Goal: Find specific page/section: Find specific page/section

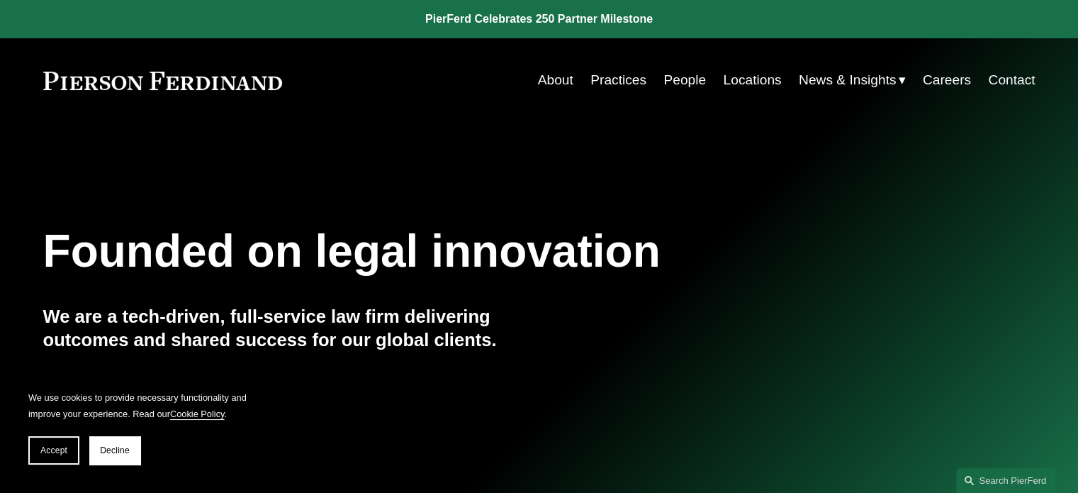
click at [744, 75] on link "Locations" at bounding box center [752, 80] width 58 height 27
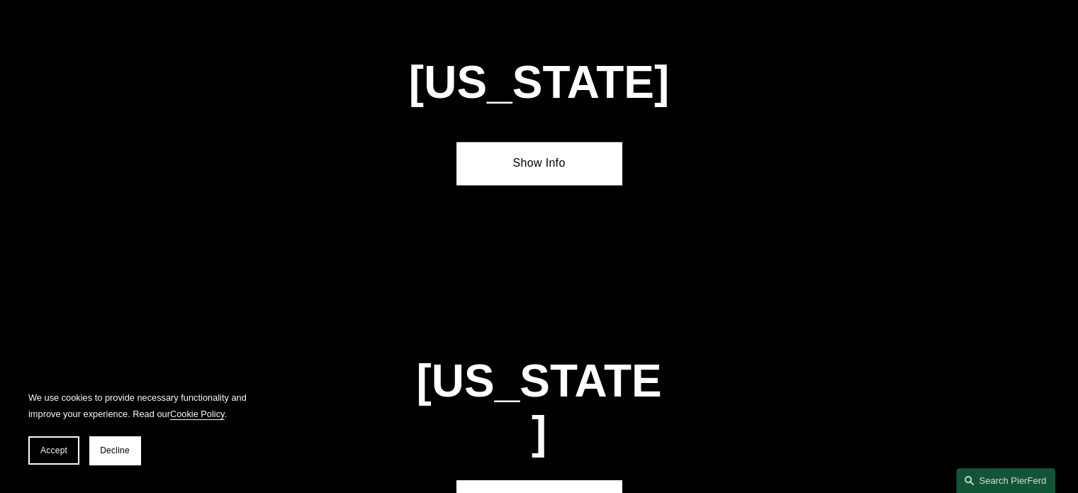
scroll to position [1843, 0]
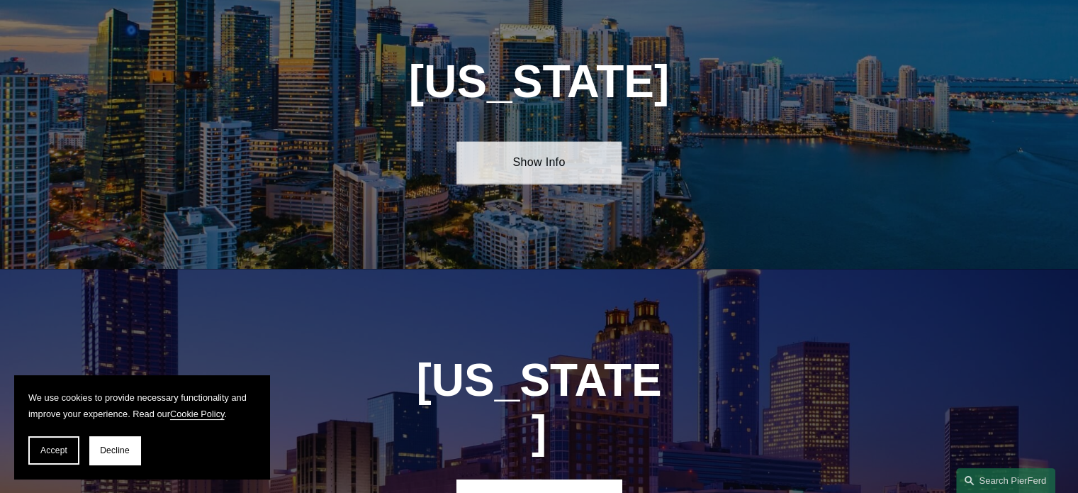
click at [506, 167] on link "Show Info" at bounding box center [539, 162] width 165 height 43
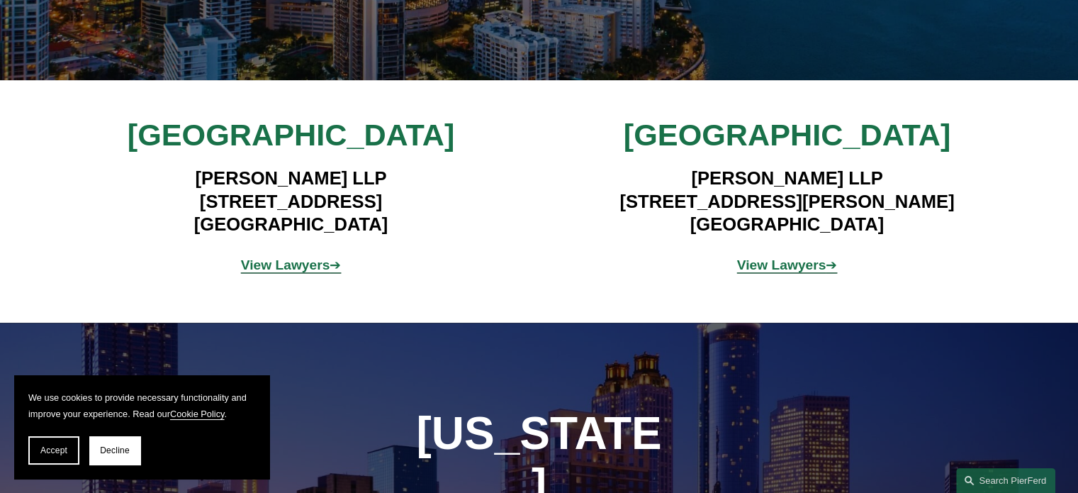
scroll to position [2056, 0]
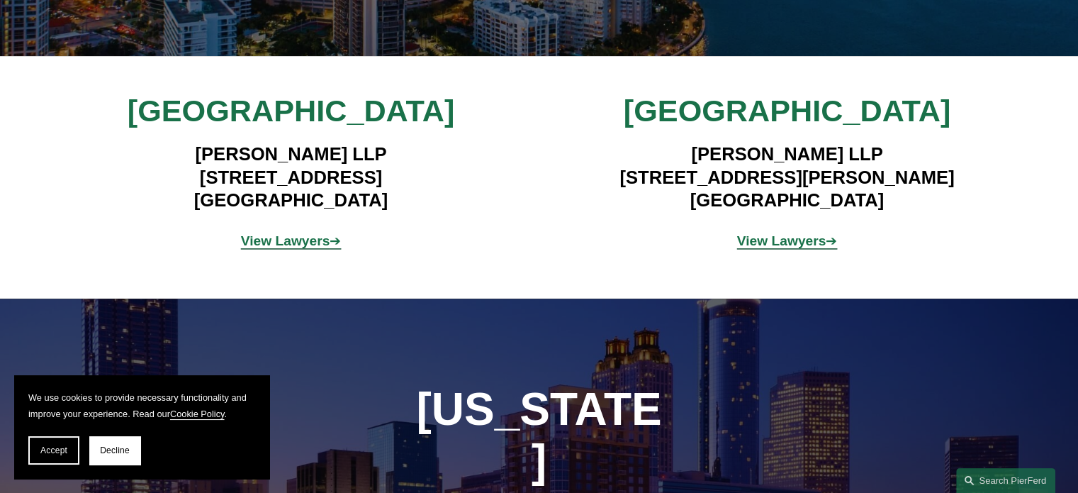
click at [284, 233] on strong "View Lawyers" at bounding box center [285, 240] width 89 height 15
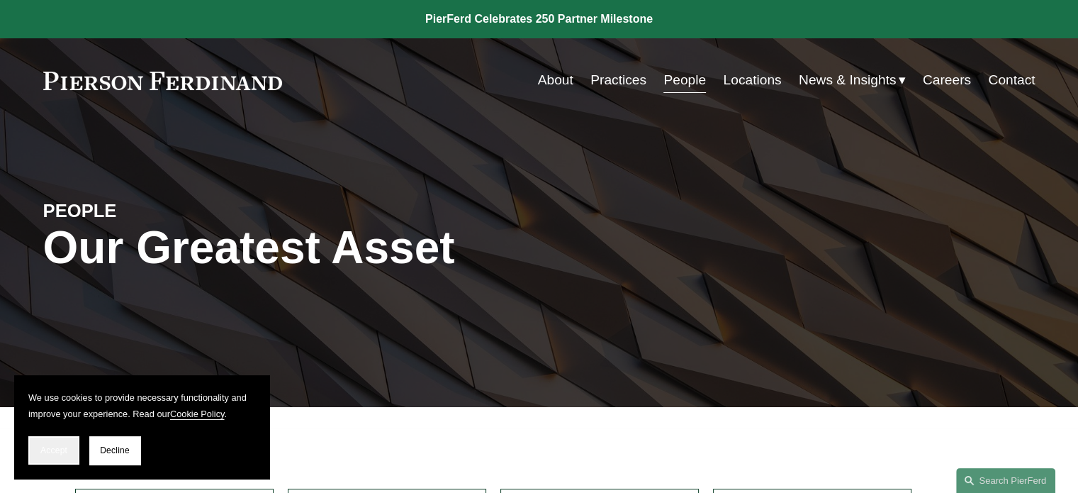
click at [52, 453] on span "Accept" at bounding box center [53, 450] width 27 height 10
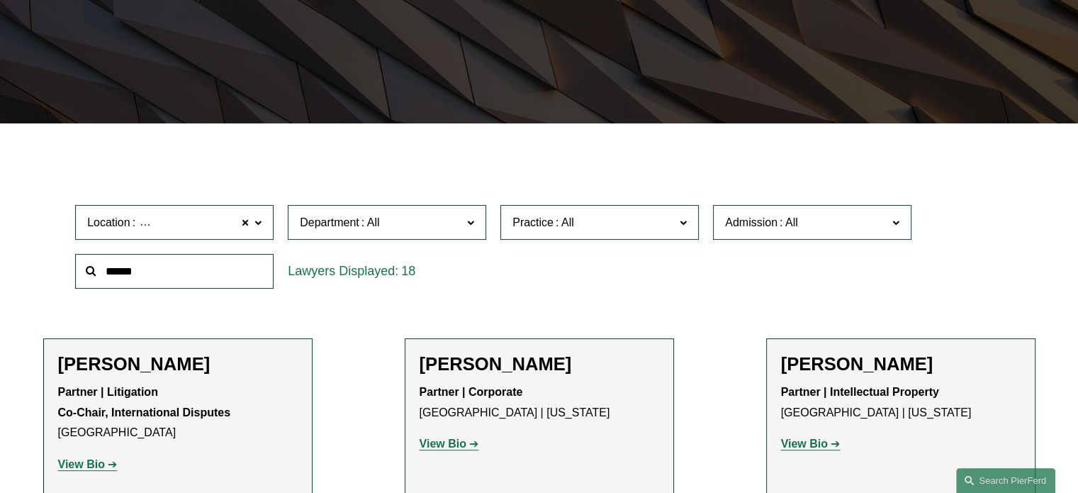
scroll to position [284, 0]
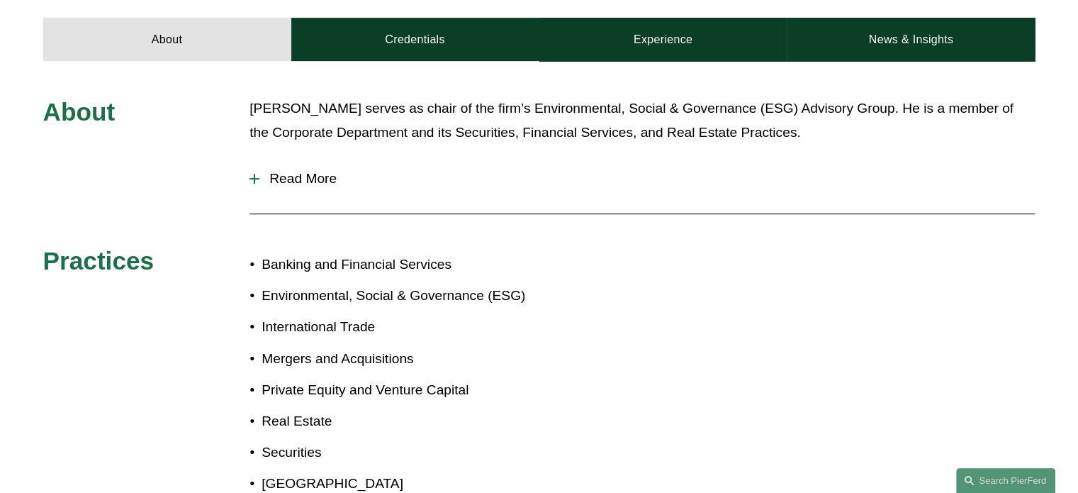
scroll to position [638, 0]
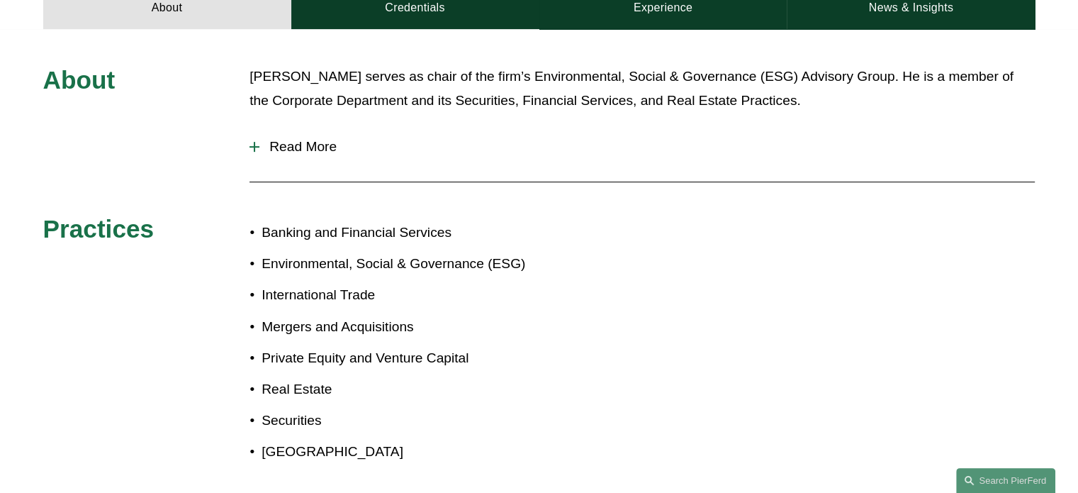
click at [262, 149] on span "Read More" at bounding box center [648, 147] width 776 height 16
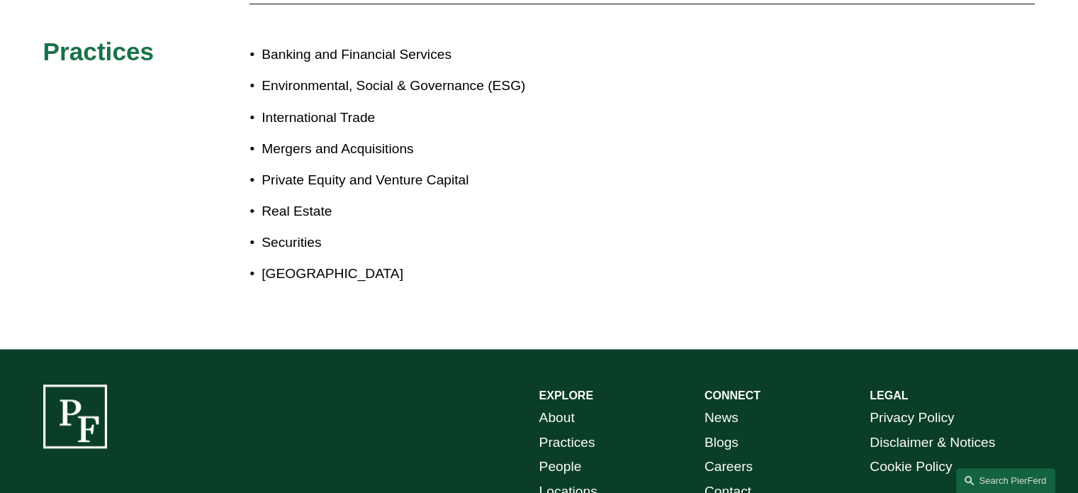
scroll to position [1266, 0]
